Goal: Check status: Check status

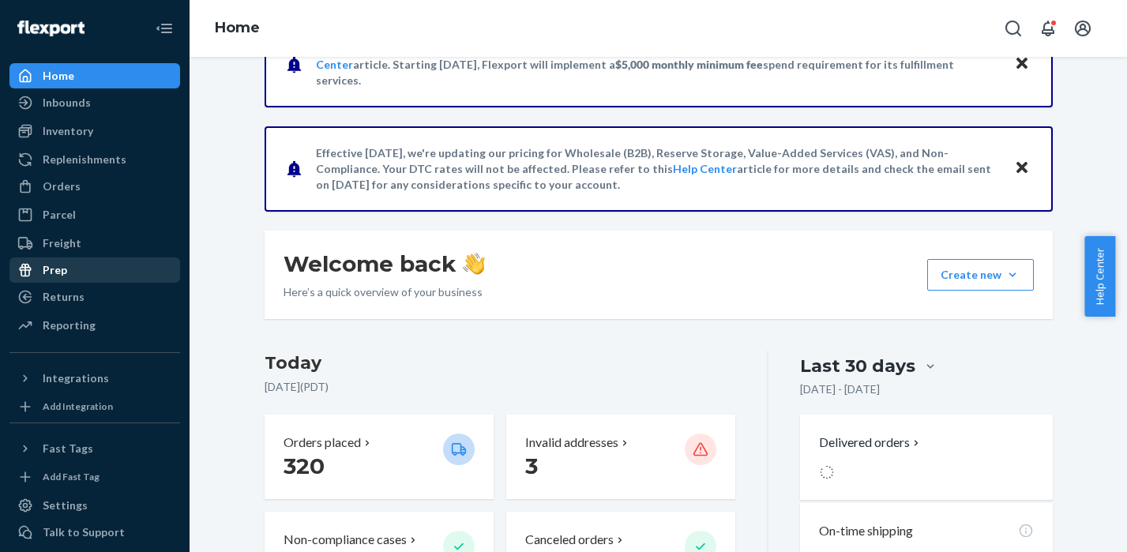
scroll to position [91, 0]
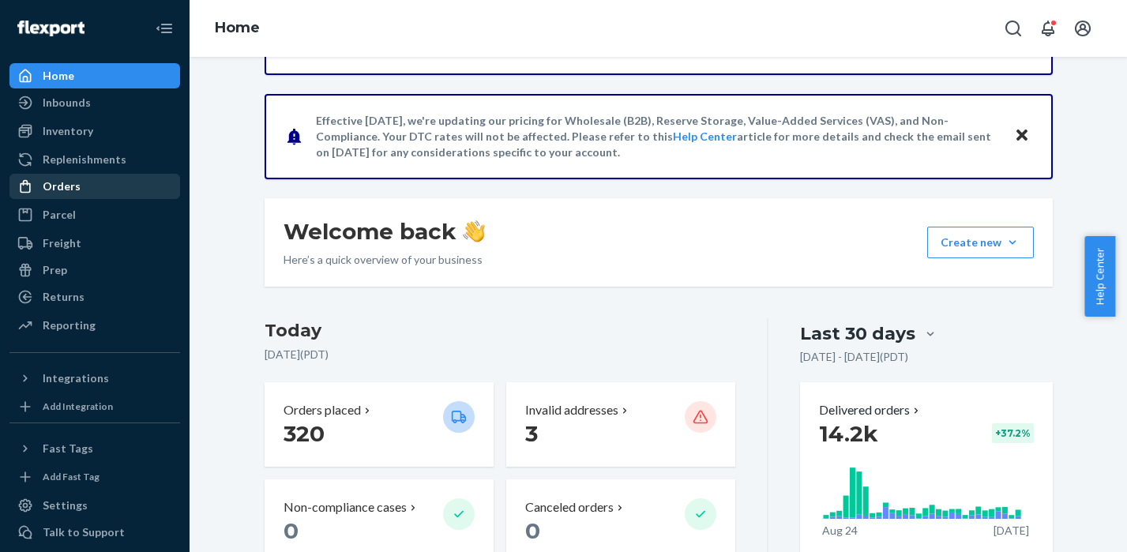
click at [89, 185] on div "Orders" at bounding box center [94, 186] width 167 height 22
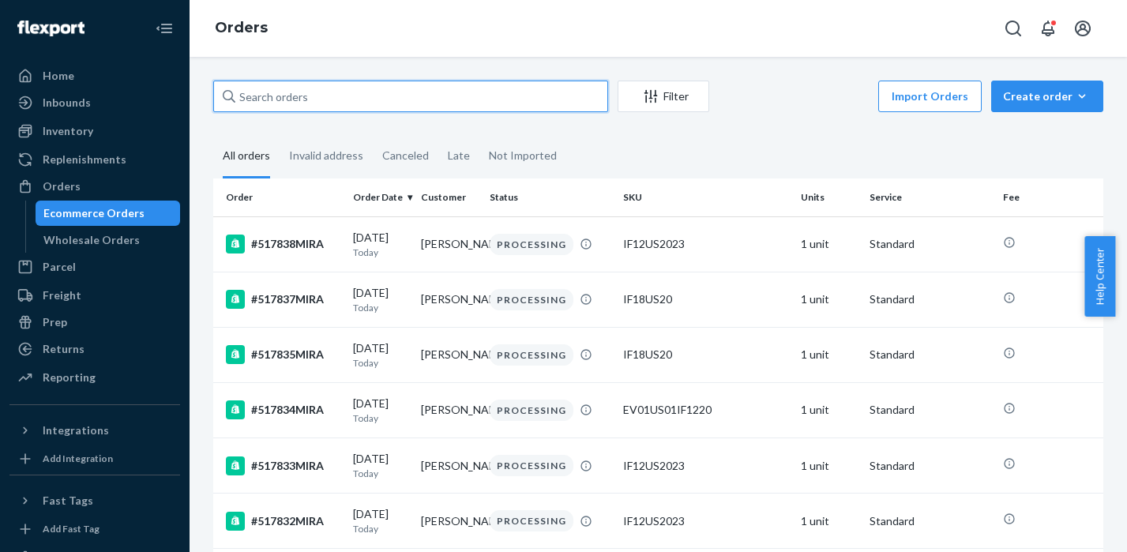
click at [286, 102] on input "text" at bounding box center [410, 97] width 395 height 32
paste input "508775MIRA"
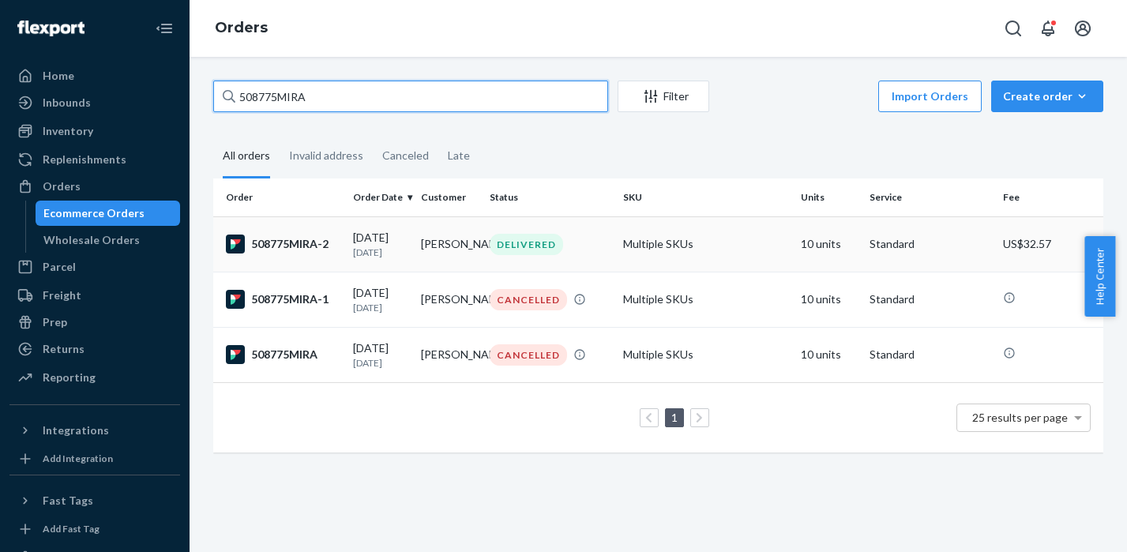
type input "508775MIRA"
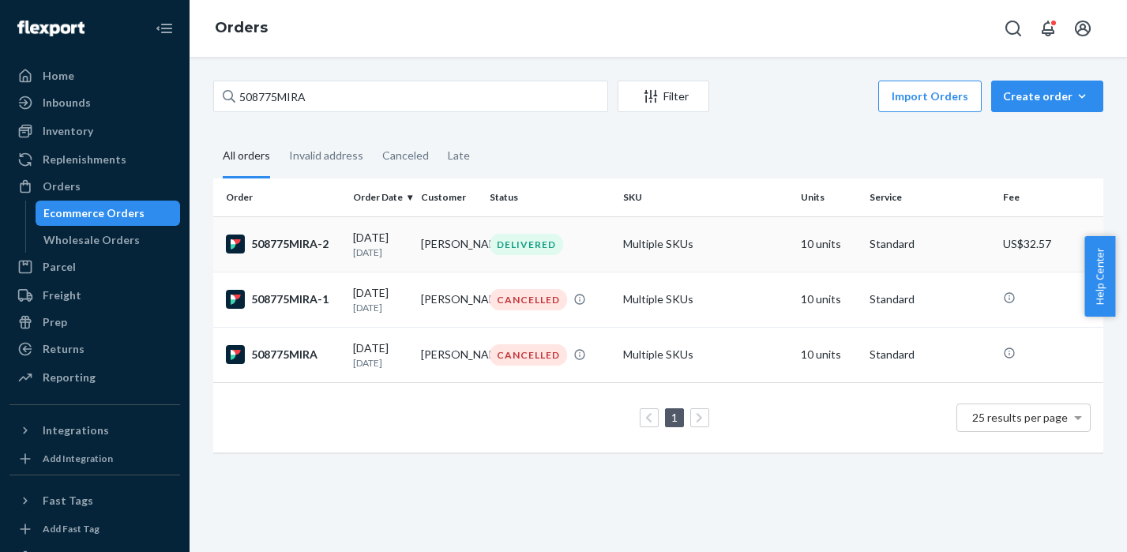
click at [293, 242] on div "508775MIRA-2" at bounding box center [283, 244] width 115 height 19
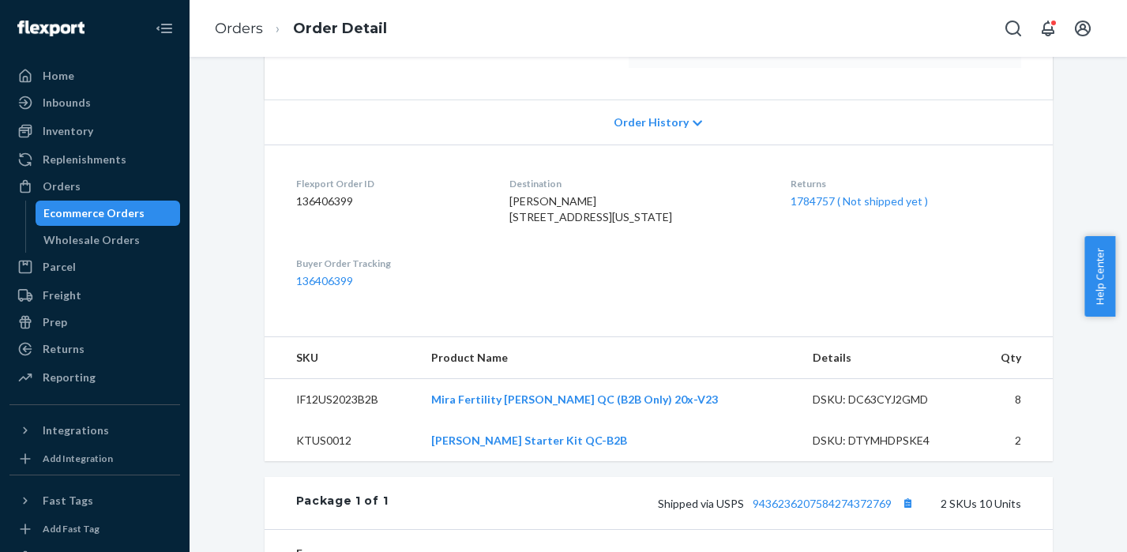
scroll to position [296, 0]
click at [809, 203] on link "1784757 ( Not shipped yet )" at bounding box center [859, 201] width 137 height 13
